Goal: Transaction & Acquisition: Purchase product/service

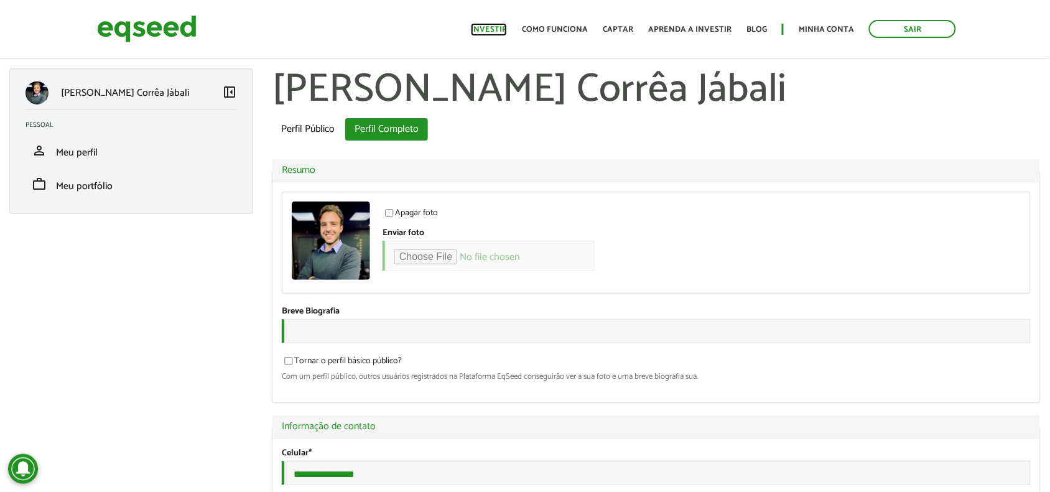
click at [492, 29] on link "Investir" at bounding box center [489, 29] width 36 height 8
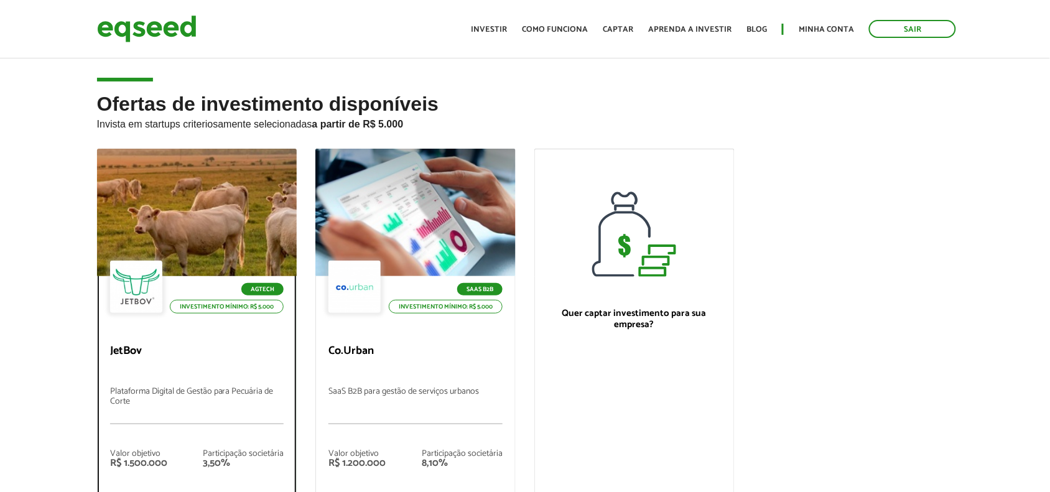
click at [205, 269] on div "Agtech Investimento mínimo: R$ 5.000" at bounding box center [197, 288] width 174 height 55
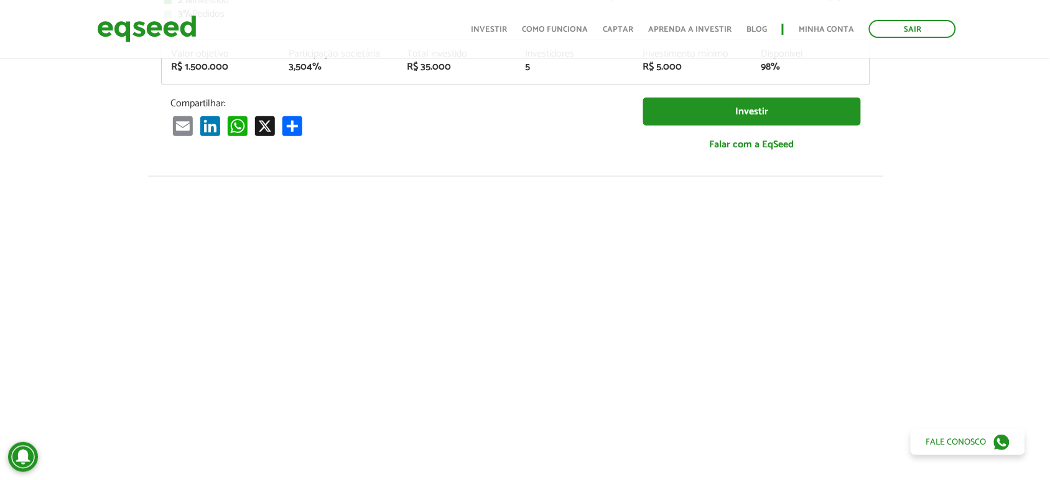
scroll to position [0, 9]
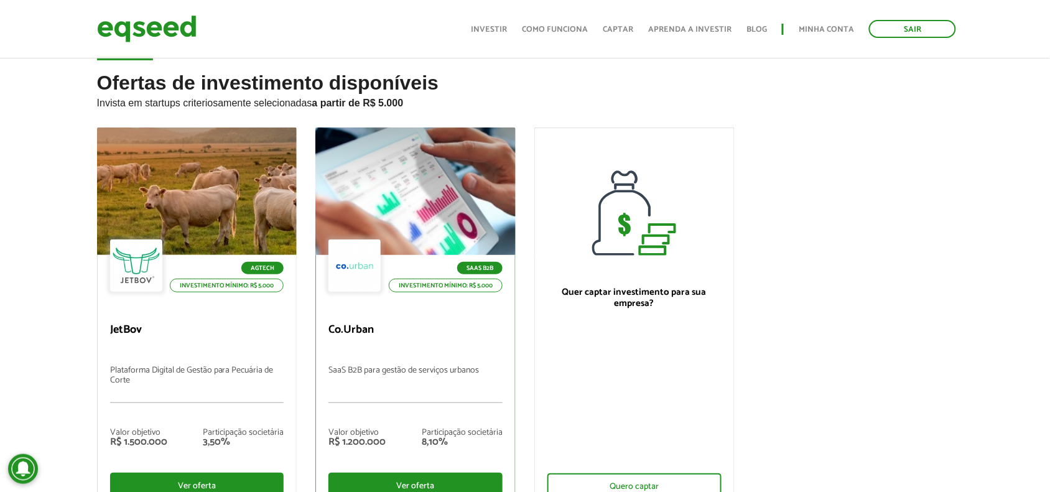
scroll to position [50, 0]
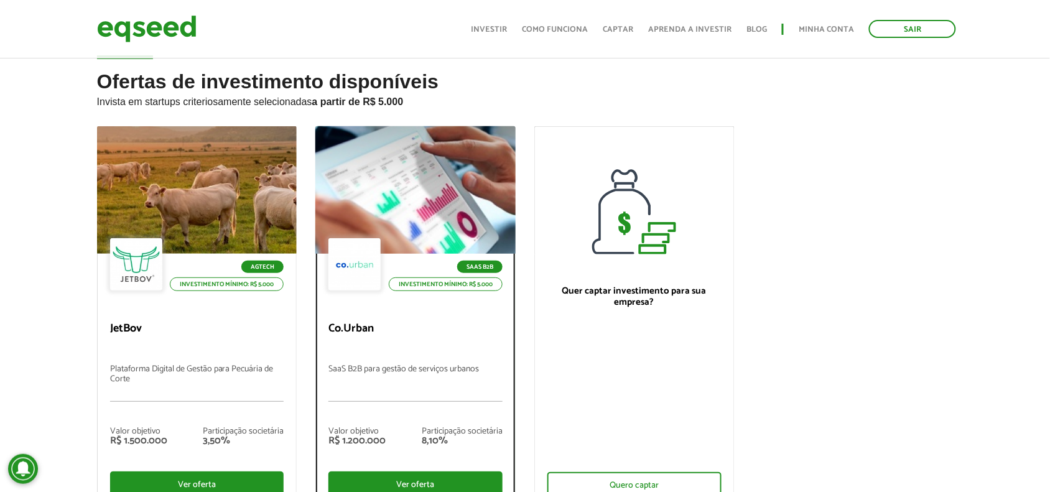
click at [345, 246] on div at bounding box center [354, 264] width 52 height 52
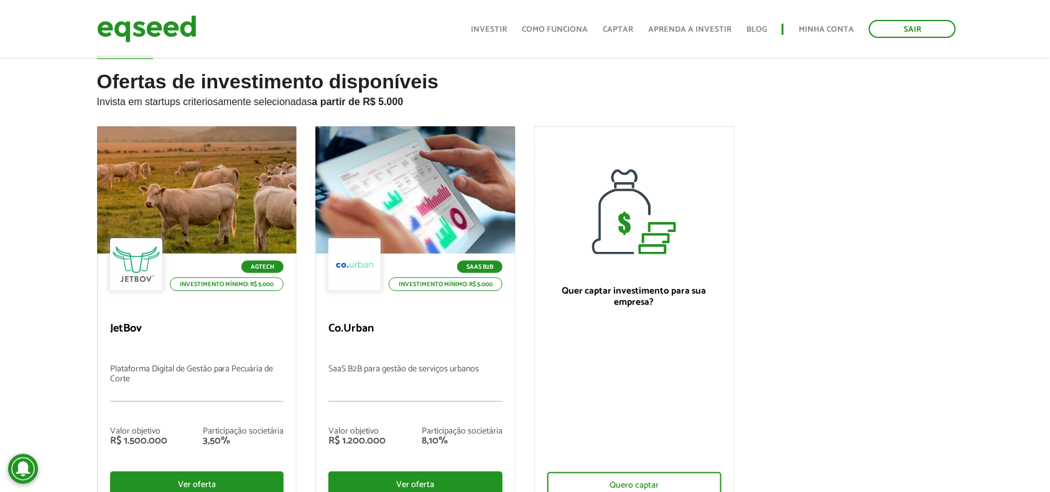
scroll to position [99, 0]
